Goal: Transaction & Acquisition: Purchase product/service

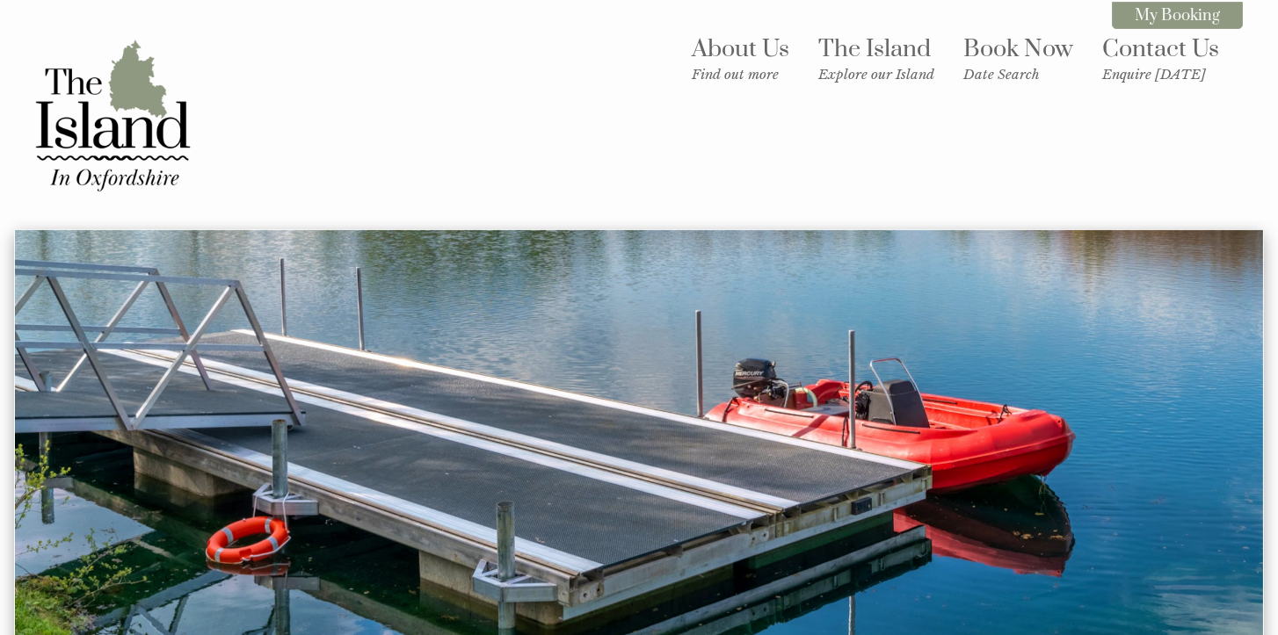
scroll to position [789, 0]
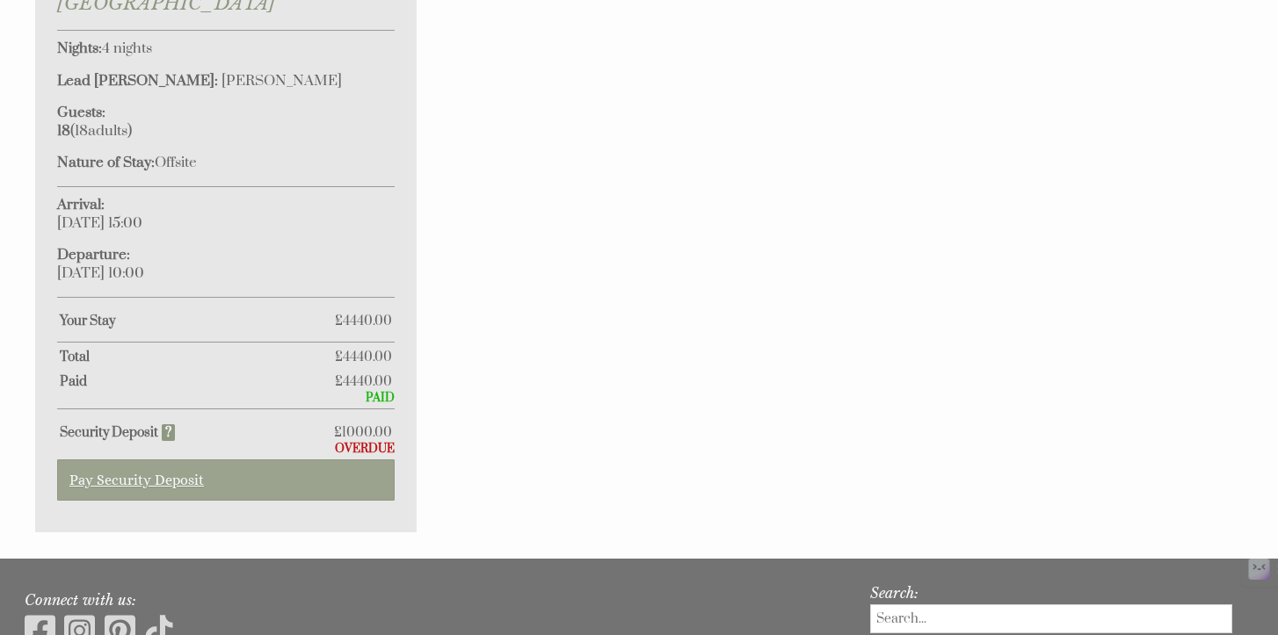
click at [178, 460] on link "Pay Security Deposit" at bounding box center [226, 480] width 338 height 41
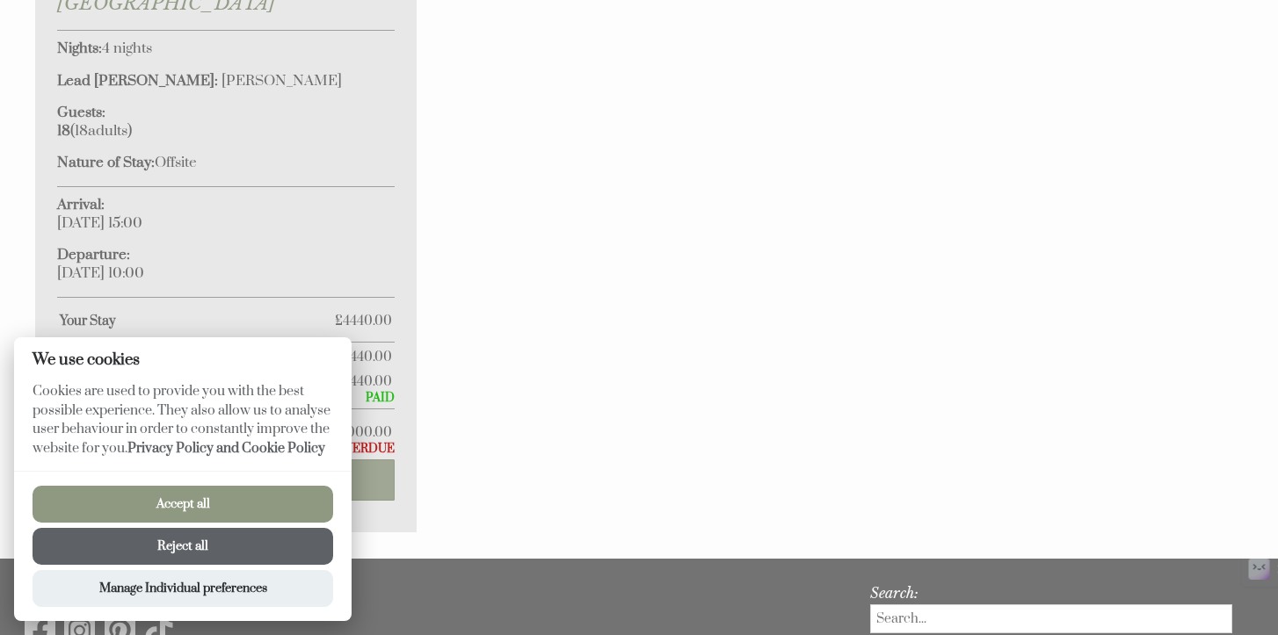
scroll to position [692, 0]
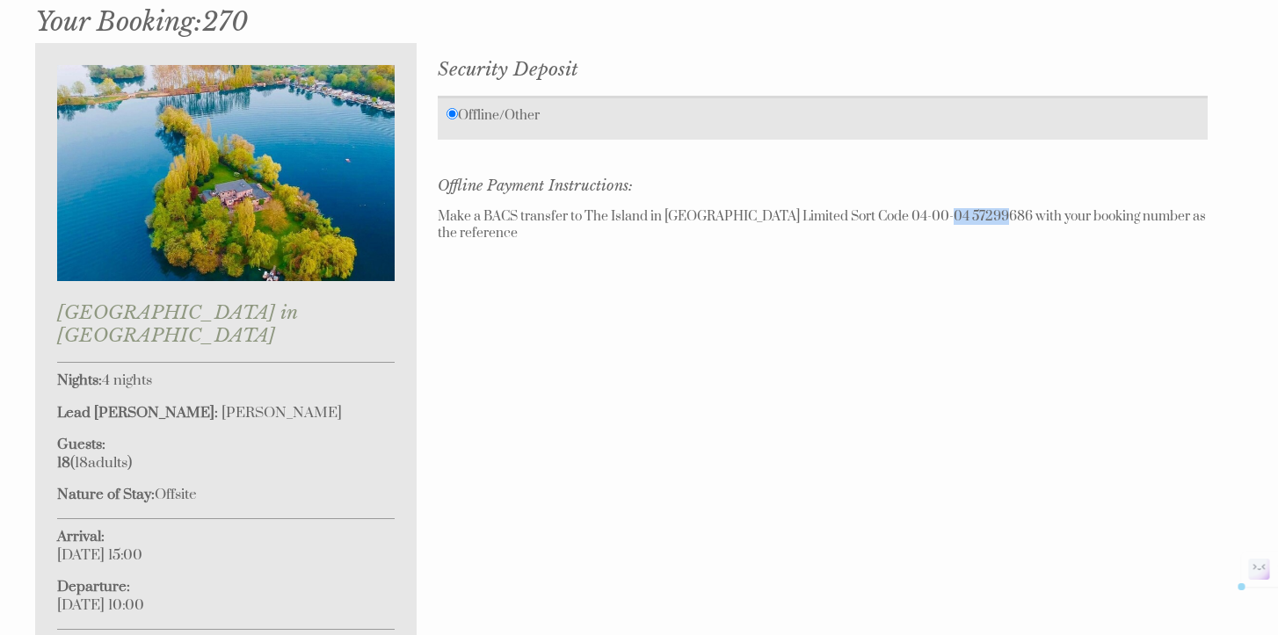
drag, startPoint x: 970, startPoint y: 214, endPoint x: 914, endPoint y: 216, distance: 56.3
click at [914, 216] on div "Offline Payment Instructions: Make a BACS transfer to The Island in Oxfordshire…" at bounding box center [823, 209] width 770 height 65
copy div "57299686"
